Goal: Download file/media

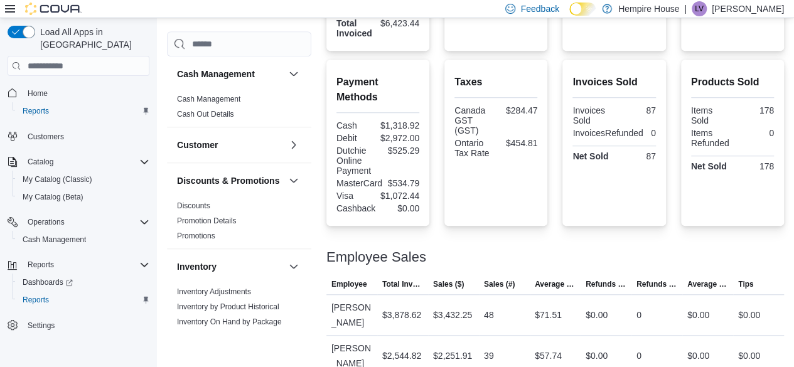
scroll to position [413, 0]
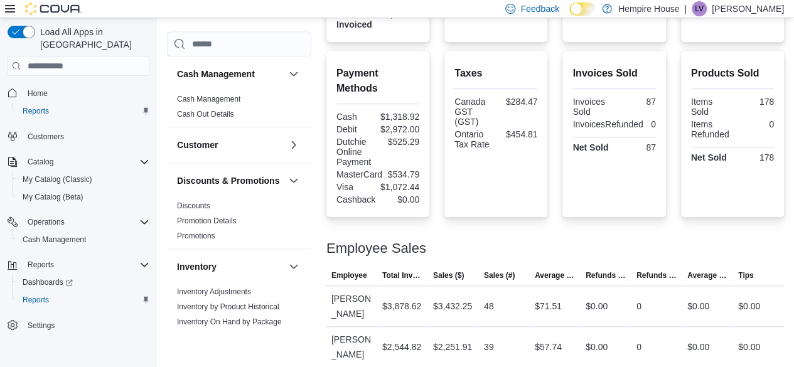
click at [565, 119] on div "Payment Methods Cash $1,318.92 Debit $2,972.00 Dutchie Online Payment $525.29 M…" at bounding box center [554, 134] width 457 height 166
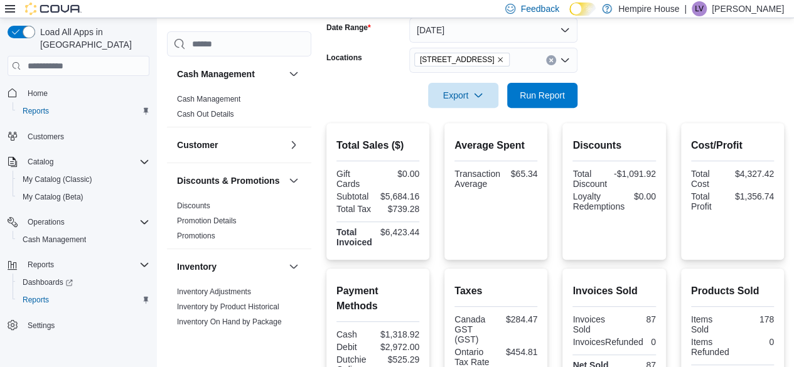
scroll to position [198, 0]
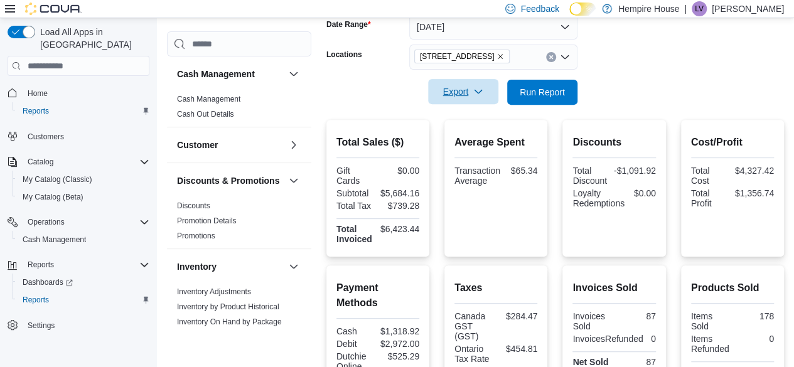
click at [469, 88] on span "Export" at bounding box center [462, 91] width 55 height 25
click at [472, 144] on span "Export to Pdf" at bounding box center [465, 142] width 56 height 10
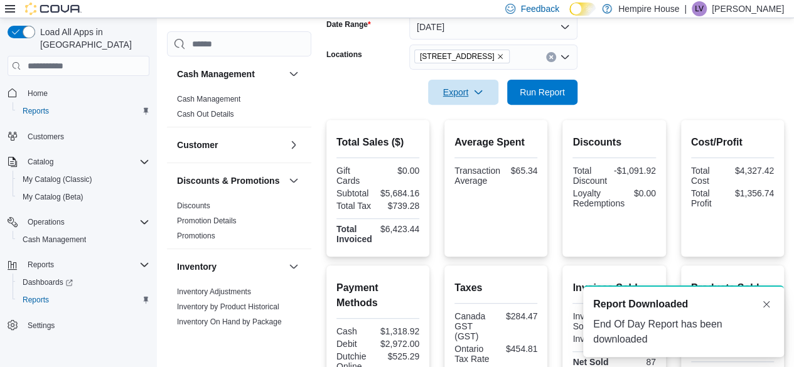
scroll to position [0, 0]
